Goal: Task Accomplishment & Management: Use online tool/utility

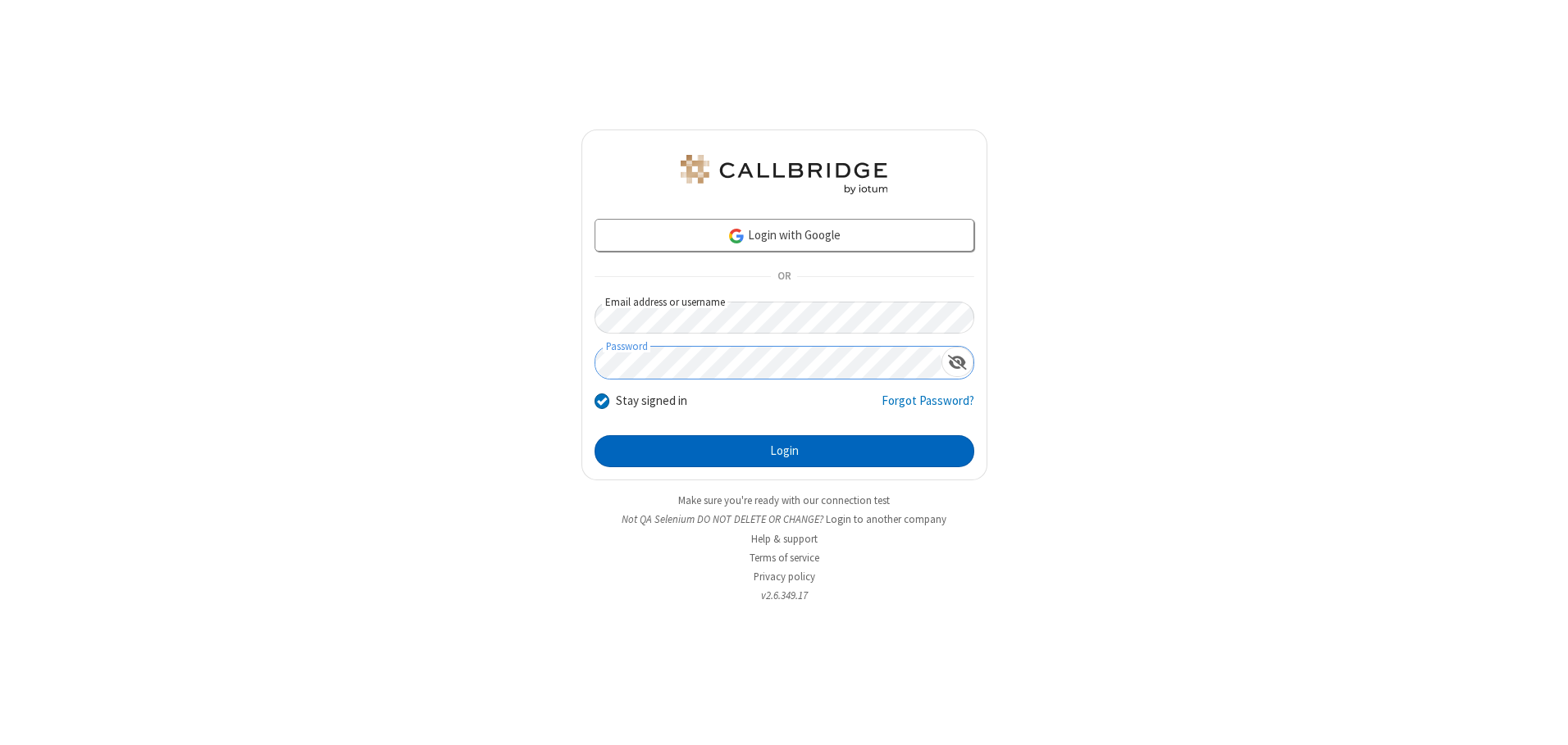
click at [784, 451] on button "Login" at bounding box center [784, 451] width 380 height 33
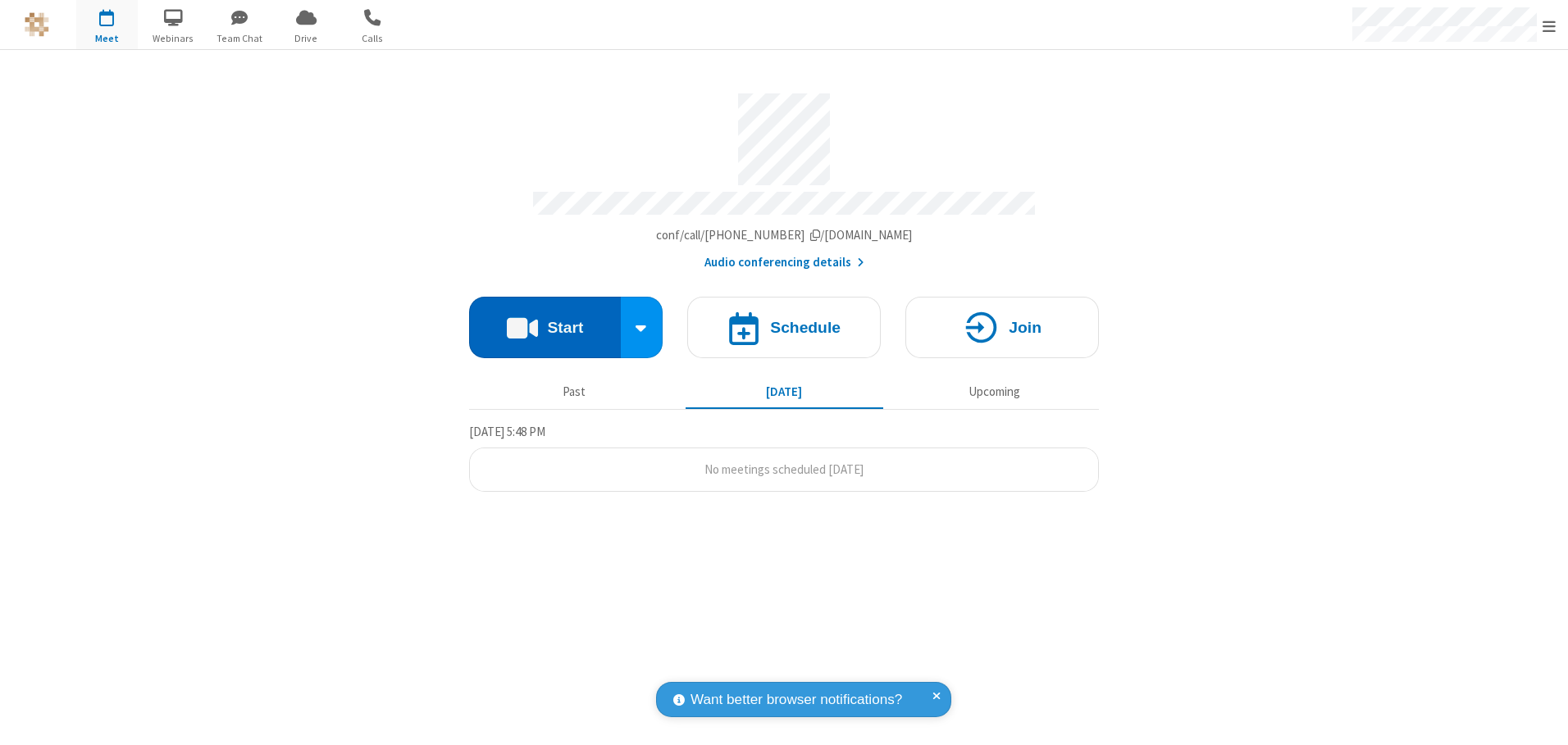
click at [544, 321] on button "Start" at bounding box center [545, 327] width 152 height 62
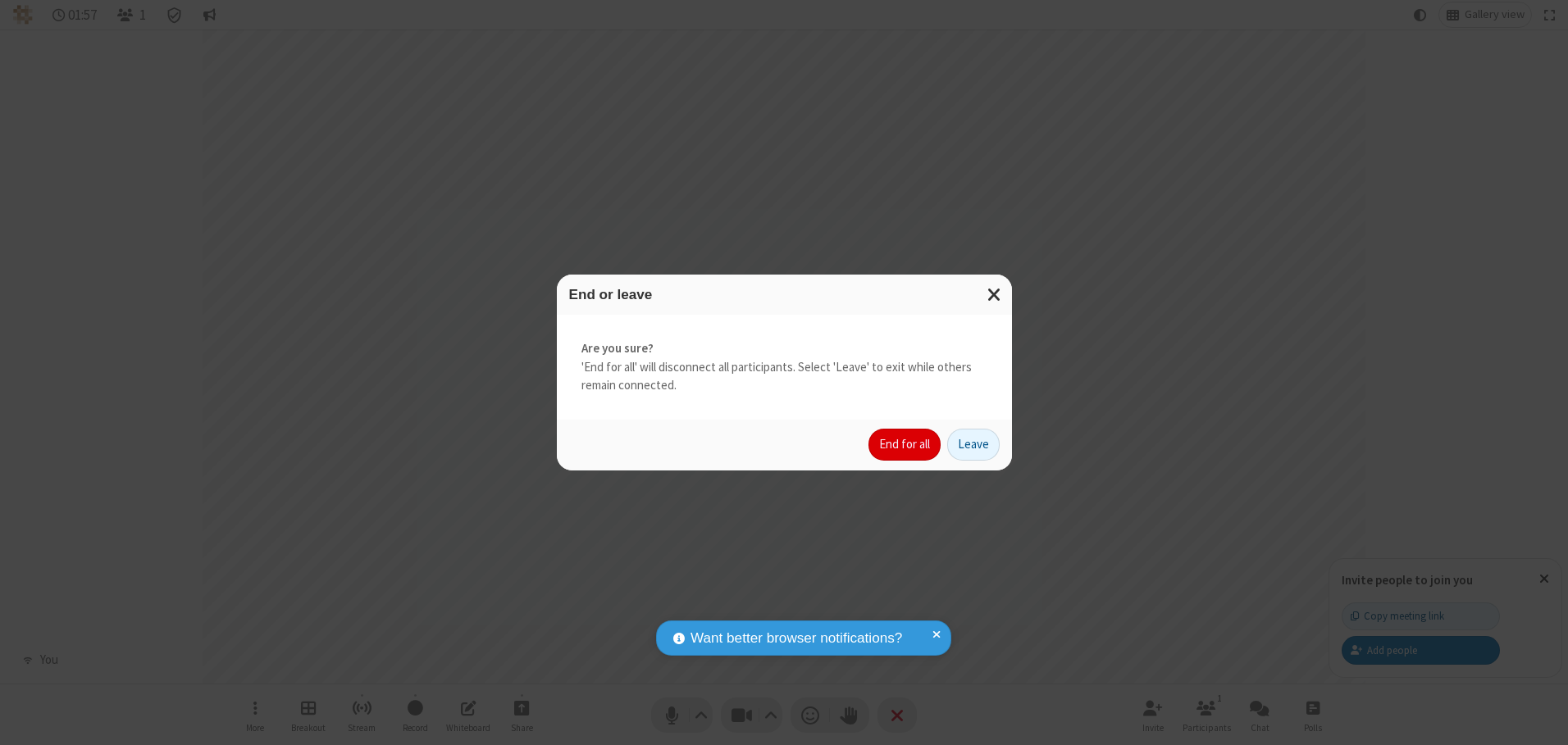
click at [906, 445] on button "End for all" at bounding box center [904, 445] width 72 height 33
